Goal: Browse casually: Explore the website without a specific task or goal

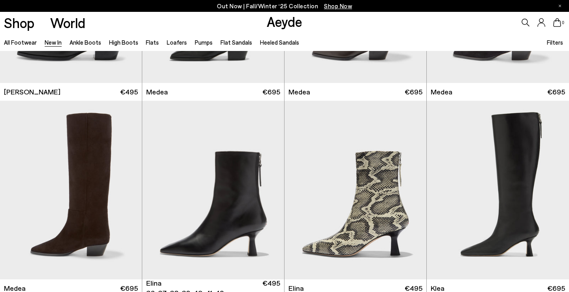
scroll to position [601, 0]
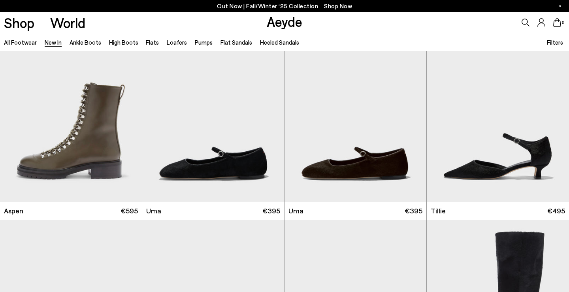
scroll to position [4551, 0]
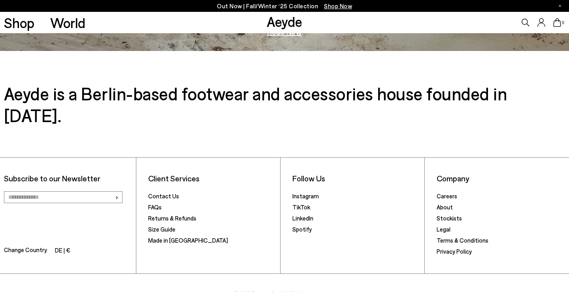
scroll to position [1299, 0]
click at [300, 192] on link "Instagram" at bounding box center [305, 195] width 26 height 7
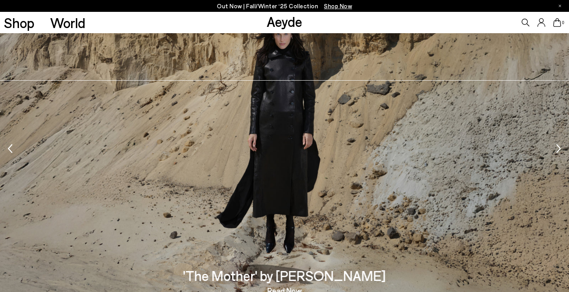
scroll to position [1299, 0]
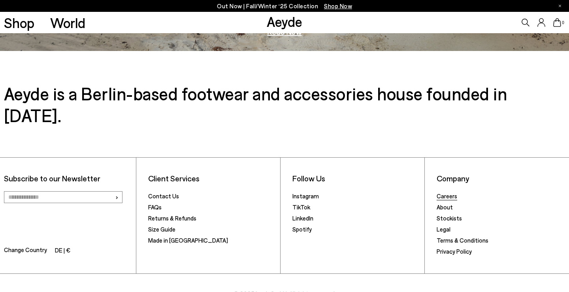
click at [446, 192] on link "Careers" at bounding box center [446, 195] width 21 height 7
